Goal: Task Accomplishment & Management: Manage account settings

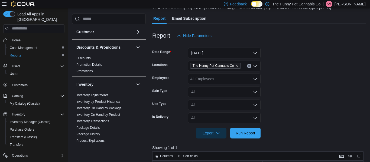
scroll to position [45, 0]
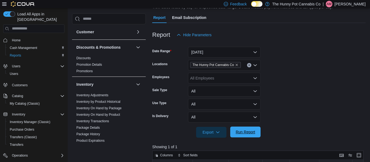
click at [246, 131] on span "Run Report" at bounding box center [246, 131] width 20 height 5
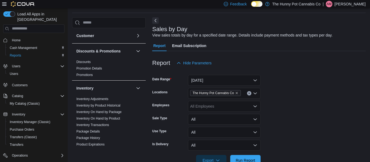
scroll to position [16, 0]
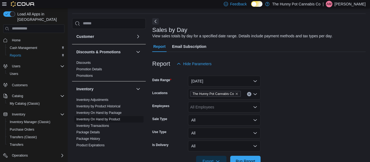
click at [108, 120] on link "Inventory On Hand by Product" at bounding box center [98, 120] width 44 height 4
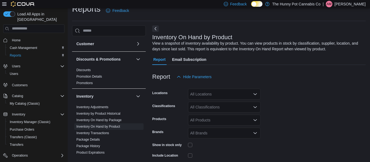
scroll to position [18, 0]
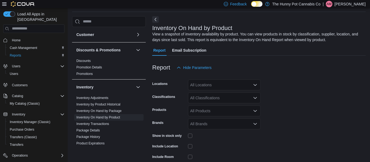
click at [223, 87] on div "All Locations" at bounding box center [224, 85] width 73 height 11
type input "**"
click at [221, 98] on button "[STREET_ADDRESS]" at bounding box center [224, 94] width 73 height 8
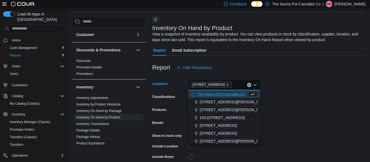
click at [307, 108] on form "Locations [STREET_ADDRESS] Combo box. Selected. [STREET_ADDRESS] Press Backspac…" at bounding box center [258, 130] width 213 height 114
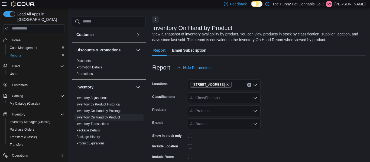
scroll to position [54, 0]
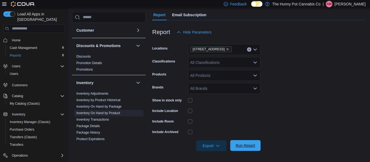
click at [242, 142] on span "Run Report" at bounding box center [246, 145] width 24 height 11
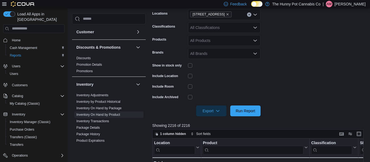
scroll to position [89, 0]
click at [201, 113] on span "Export" at bounding box center [211, 110] width 24 height 11
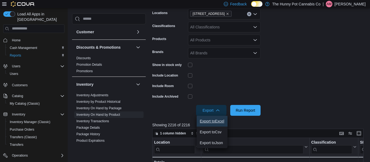
click at [216, 119] on button "Export to Excel" at bounding box center [212, 121] width 31 height 11
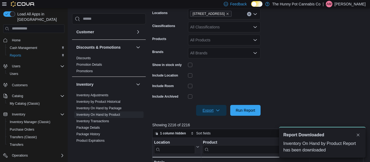
scroll to position [0, 0]
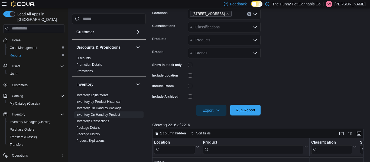
click at [253, 106] on span "Run Report" at bounding box center [246, 110] width 24 height 11
click at [212, 112] on span "Export" at bounding box center [211, 110] width 24 height 11
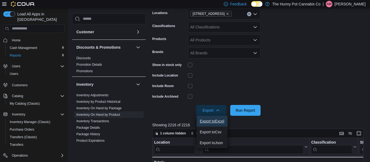
click at [214, 120] on span "Export to Excel" at bounding box center [212, 121] width 24 height 4
click at [29, 46] on span "Cash Management" at bounding box center [23, 48] width 27 height 4
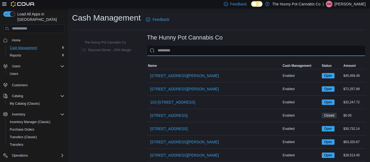
click at [176, 48] on input "This is a search bar. As you type, the results lower in the page will automatic…" at bounding box center [256, 50] width 219 height 11
type input "**"
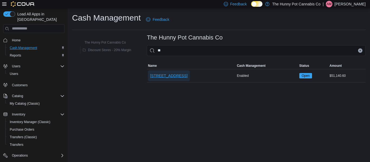
click at [175, 75] on span "[STREET_ADDRESS]" at bounding box center [168, 75] width 37 height 5
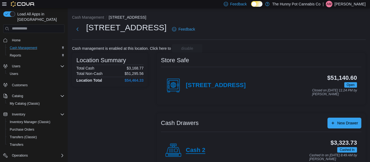
click at [196, 152] on h4 "Cash 2" at bounding box center [196, 150] width 20 height 7
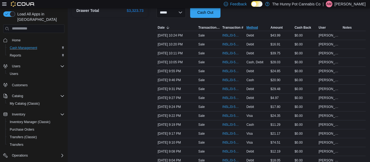
scroll to position [222, 0]
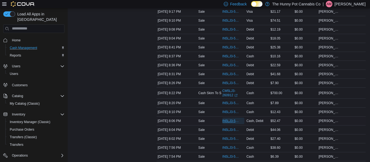
click at [234, 121] on span "IN5LJ3-5752954" at bounding box center [230, 121] width 17 height 4
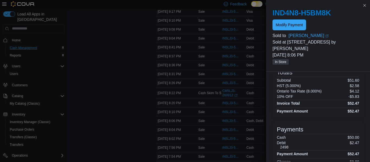
scroll to position [98, 0]
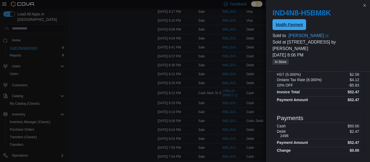
click at [294, 25] on span "Modify Payment" at bounding box center [289, 24] width 27 height 5
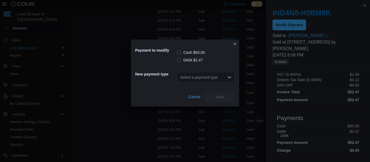
click at [180, 60] on label "Debit $2.47" at bounding box center [190, 60] width 26 height 7
click at [194, 78] on div "Select a payment type" at bounding box center [206, 77] width 58 height 11
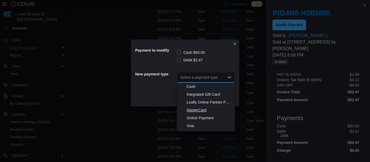
click at [193, 114] on button "MasterCard" at bounding box center [206, 110] width 58 height 8
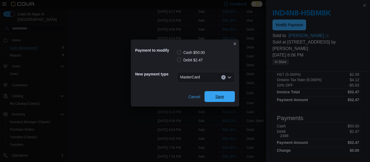
click at [216, 94] on span "Save" at bounding box center [220, 96] width 24 height 11
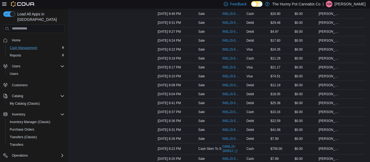
scroll to position [162, 0]
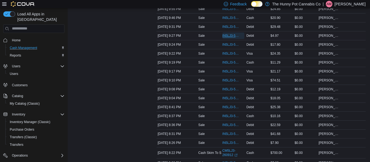
click at [226, 35] on span "IN5LJ3-5753647" at bounding box center [230, 36] width 17 height 4
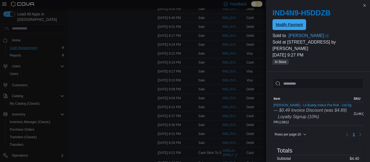
click at [282, 23] on span "Modify Payment" at bounding box center [289, 24] width 27 height 5
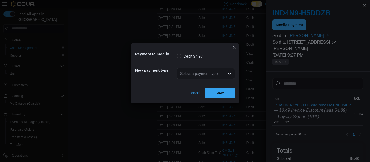
click at [209, 72] on div "Select a payment type" at bounding box center [206, 73] width 58 height 11
click at [208, 75] on div "Select a payment type Combo box. Selected. Combo box input. Select a payment ty…" at bounding box center [206, 73] width 58 height 11
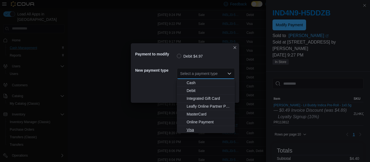
click at [197, 128] on span "Visa" at bounding box center [209, 129] width 45 height 5
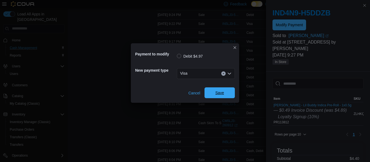
click at [215, 93] on span "Save" at bounding box center [220, 93] width 24 height 11
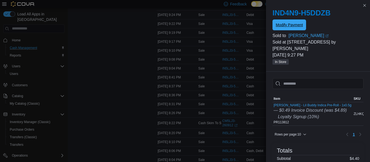
scroll to position [0, 0]
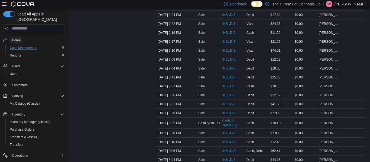
click at [16, 38] on span "Home" at bounding box center [16, 40] width 9 height 4
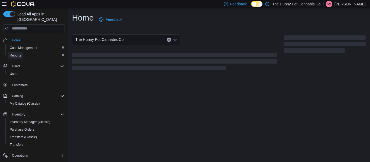
click at [16, 53] on span "Reports" at bounding box center [15, 55] width 11 height 4
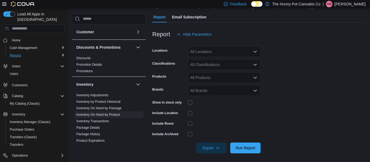
scroll to position [44, 0]
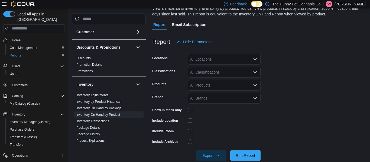
click at [238, 62] on div "All Locations" at bounding box center [224, 59] width 73 height 11
type input "**"
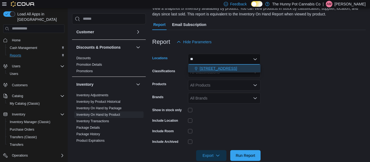
click at [226, 71] on button "[STREET_ADDRESS]" at bounding box center [224, 69] width 73 height 8
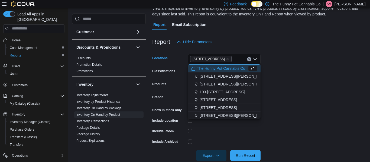
click at [264, 116] on form "Locations [STREET_ADDRESS] Combo box. Selected. [STREET_ADDRESS] Press Backspac…" at bounding box center [258, 104] width 213 height 114
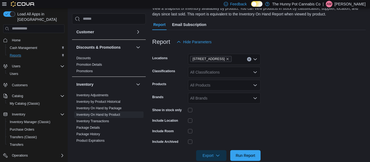
scroll to position [54, 0]
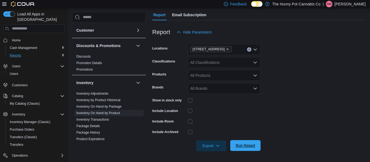
click at [245, 141] on span "Run Report" at bounding box center [246, 145] width 24 height 11
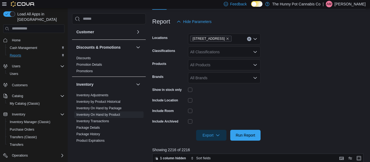
scroll to position [73, 0]
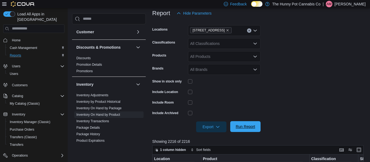
click at [250, 124] on span "Run Report" at bounding box center [246, 126] width 20 height 5
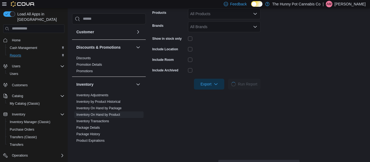
scroll to position [116, 0]
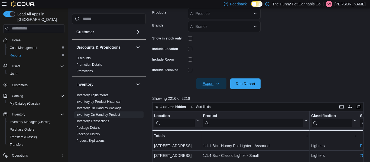
click at [224, 87] on button "Export" at bounding box center [211, 83] width 30 height 11
click at [223, 96] on span "Export to Excel" at bounding box center [212, 95] width 24 height 4
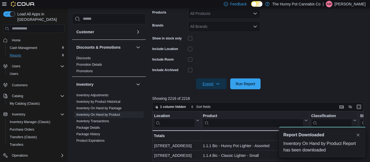
scroll to position [0, 0]
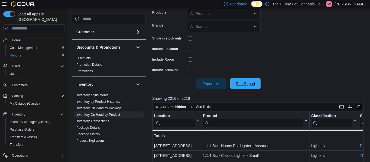
click at [250, 88] on span "Run Report" at bounding box center [246, 83] width 24 height 11
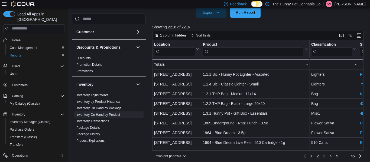
scroll to position [188, 0]
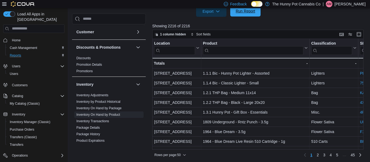
click at [251, 13] on span "Run Report" at bounding box center [246, 10] width 20 height 5
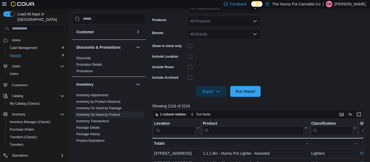
scroll to position [107, 0]
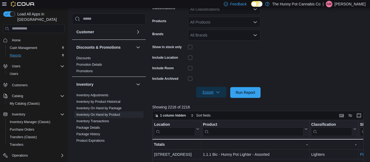
click at [217, 89] on span "Export" at bounding box center [211, 92] width 24 height 11
click at [217, 103] on span "Export to Excel" at bounding box center [212, 103] width 24 height 4
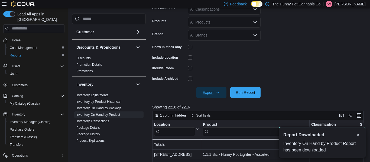
scroll to position [0, 0]
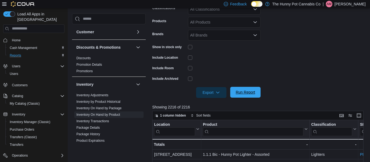
click at [255, 94] on span "Run Report" at bounding box center [246, 92] width 24 height 11
click at [217, 90] on span "Export" at bounding box center [211, 92] width 24 height 11
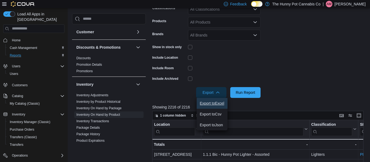
click at [213, 105] on span "Export to Excel" at bounding box center [212, 103] width 24 height 4
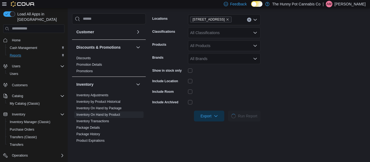
scroll to position [103, 0]
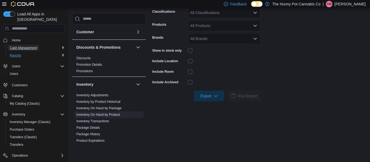
click at [26, 46] on span "Cash Management" at bounding box center [23, 48] width 27 height 4
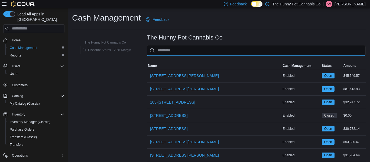
click at [209, 48] on input "This is a search bar. As you type, the results lower in the page will automatic…" at bounding box center [256, 50] width 219 height 11
type input "**"
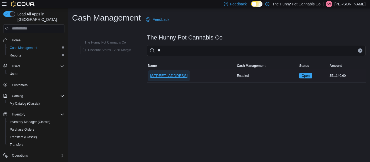
click at [179, 77] on span "[STREET_ADDRESS]" at bounding box center [168, 75] width 37 height 5
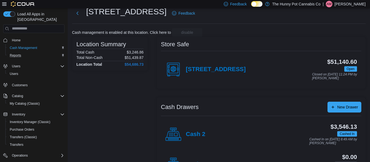
scroll to position [17, 0]
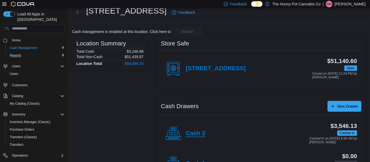
click at [201, 136] on h4 "Cash 2" at bounding box center [196, 133] width 20 height 7
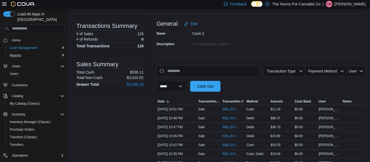
scroll to position [26, 0]
click at [228, 134] on span "IN5LJ3-5754259" at bounding box center [230, 136] width 17 height 4
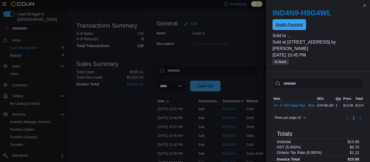
click at [290, 28] on span "Modify Payment" at bounding box center [289, 24] width 27 height 11
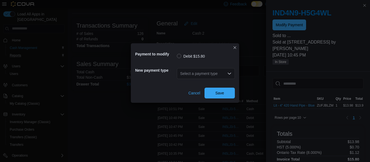
click at [208, 77] on div "Select a payment type" at bounding box center [206, 73] width 58 height 11
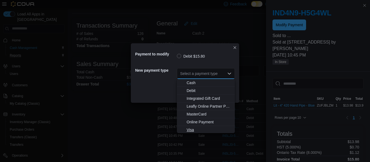
click at [193, 128] on span "Visa" at bounding box center [209, 129] width 45 height 5
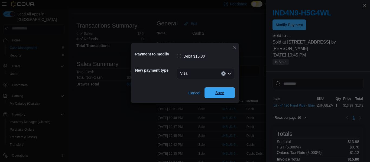
click at [218, 97] on span "Save" at bounding box center [220, 93] width 24 height 11
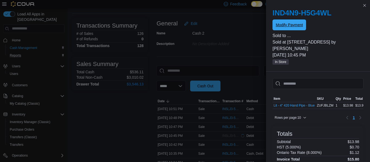
scroll to position [0, 0]
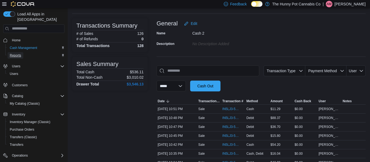
click at [20, 53] on span "Reports" at bounding box center [15, 55] width 11 height 4
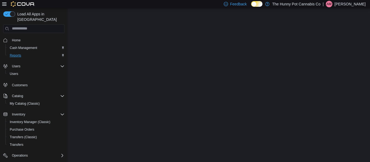
click at [15, 51] on div "Home Cash Management Reports Users Users Customers Catalog My Catalog (Classic)…" at bounding box center [33, 116] width 61 height 163
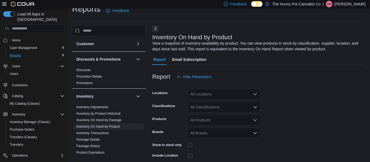
scroll to position [18, 0]
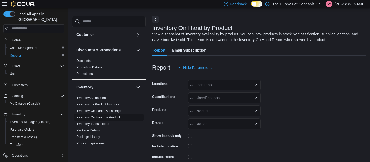
click at [117, 119] on link "Inventory On Hand by Product" at bounding box center [98, 118] width 44 height 4
click at [228, 86] on div "All Locations" at bounding box center [224, 85] width 73 height 11
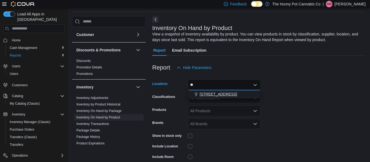
type input "**"
click at [219, 97] on span "[STREET_ADDRESS]" at bounding box center [218, 94] width 37 height 5
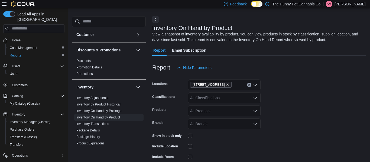
scroll to position [54, 0]
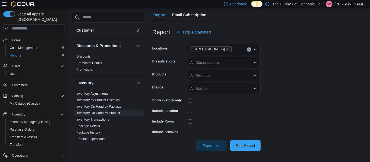
click at [255, 142] on span "Run Report" at bounding box center [246, 145] width 24 height 11
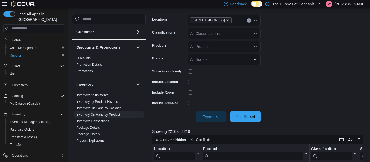
scroll to position [92, 0]
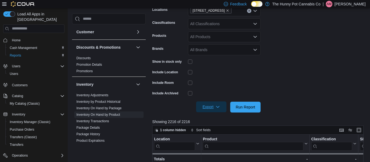
click at [216, 108] on icon "button" at bounding box center [218, 107] width 4 height 4
click at [215, 118] on span "Export to Excel" at bounding box center [212, 118] width 24 height 4
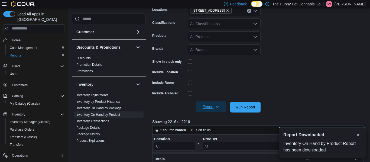
scroll to position [0, 0]
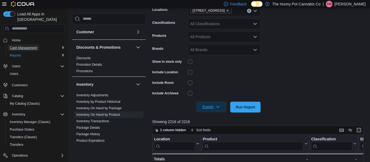
click at [22, 45] on span "Cash Management" at bounding box center [23, 48] width 27 height 7
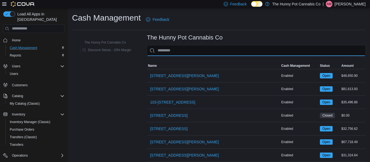
click at [192, 53] on input "This is a search bar. As you type, the results lower in the page will automatic…" at bounding box center [256, 50] width 219 height 11
type input "**"
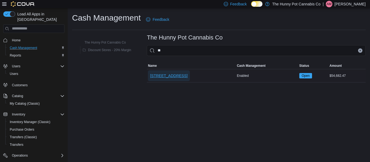
click at [166, 75] on span "[STREET_ADDRESS]" at bounding box center [168, 75] width 37 height 5
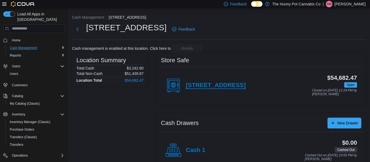
click at [214, 86] on h4 "[STREET_ADDRESS]" at bounding box center [216, 85] width 60 height 7
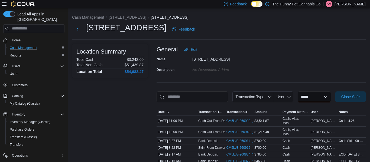
click at [317, 93] on select "**********" at bounding box center [314, 97] width 33 height 11
select select "**********"
click at [298, 92] on select "**********" at bounding box center [314, 97] width 33 height 11
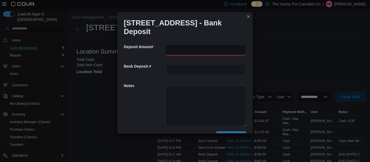
click at [195, 48] on input "number" at bounding box center [206, 50] width 81 height 11
type input "***"
click at [183, 110] on textarea at bounding box center [206, 106] width 81 height 41
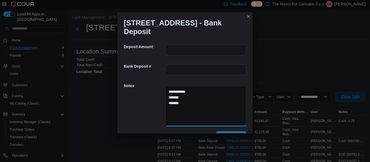
scroll to position [15, 0]
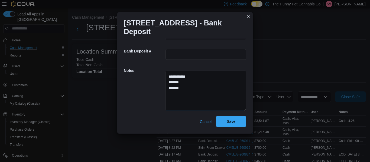
type textarea "**********"
click at [232, 120] on span "Save" at bounding box center [231, 121] width 9 height 5
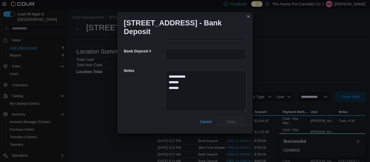
scroll to position [0, 0]
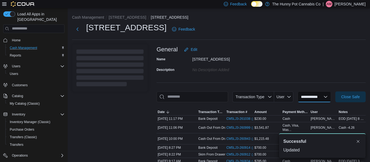
select select
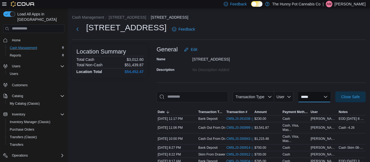
click at [305, 96] on select "**********" at bounding box center [314, 97] width 33 height 11
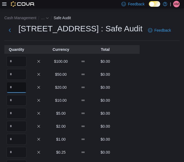
click at [20, 88] on input "Quantity" at bounding box center [17, 87] width 20 height 11
type input "*"
click at [16, 98] on input "Quantity" at bounding box center [17, 100] width 20 height 11
type input "**"
click at [15, 110] on input "Quantity" at bounding box center [17, 113] width 20 height 11
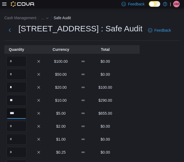
type input "***"
click at [14, 124] on input "Quantity" at bounding box center [17, 126] width 20 height 11
type input "***"
click at [19, 140] on input "Quantity" at bounding box center [17, 139] width 20 height 11
type input "***"
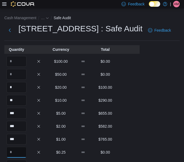
click at [16, 149] on input "Quantity" at bounding box center [17, 152] width 20 height 11
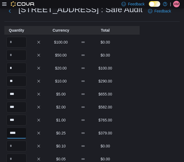
scroll to position [21, 0]
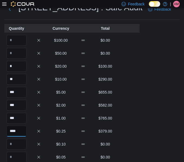
type input "****"
click at [18, 147] on input "Quantity" at bounding box center [17, 144] width 20 height 11
type input "****"
click at [12, 153] on input "Quantity" at bounding box center [17, 157] width 20 height 11
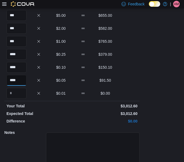
scroll to position [100, 0]
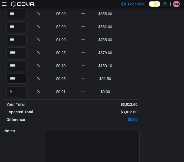
type input "****"
click at [63, 160] on textarea at bounding box center [93, 151] width 94 height 41
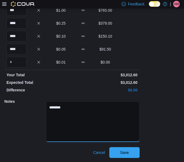
scroll to position [129, 0]
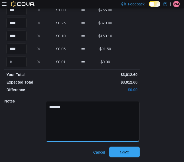
type textarea "********"
click at [122, 150] on span "Save" at bounding box center [124, 152] width 9 height 5
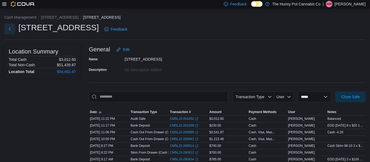
click at [10, 28] on button "Next" at bounding box center [9, 29] width 11 height 11
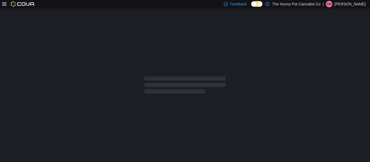
click at [5, 7] on div at bounding box center [18, 4] width 33 height 8
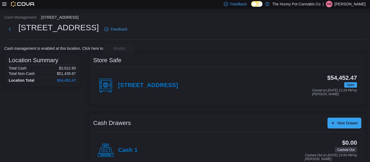
click at [4, 5] on icon at bounding box center [4, 3] width 4 height 3
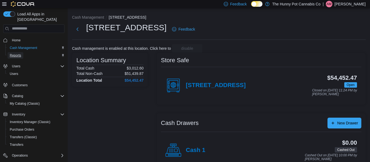
click at [20, 53] on span "Reports" at bounding box center [15, 55] width 11 height 4
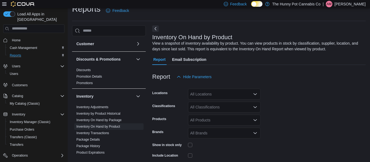
scroll to position [18, 0]
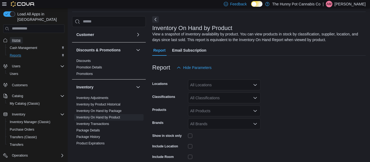
click at [16, 38] on span "Home" at bounding box center [16, 40] width 9 height 4
